Goal: Task Accomplishment & Management: Manage account settings

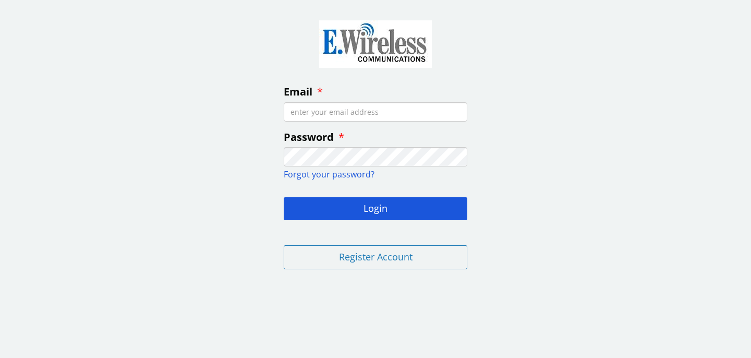
click at [356, 115] on input "Email" at bounding box center [376, 111] width 184 height 19
type input "[PERSON_NAME][EMAIL_ADDRESS][DOMAIN_NAME]"
click at [240, 176] on div "Email Password Forgot your password? Login Register Account" at bounding box center [375, 143] width 751 height 270
click at [336, 113] on input "Email" at bounding box center [376, 111] width 184 height 19
type input "[PERSON_NAME][EMAIL_ADDRESS][DOMAIN_NAME]"
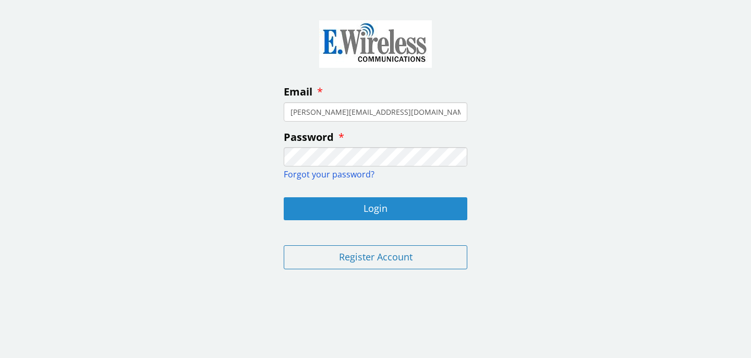
click at [382, 214] on button "Login" at bounding box center [376, 208] width 184 height 23
